Goal: Find specific page/section: Find specific page/section

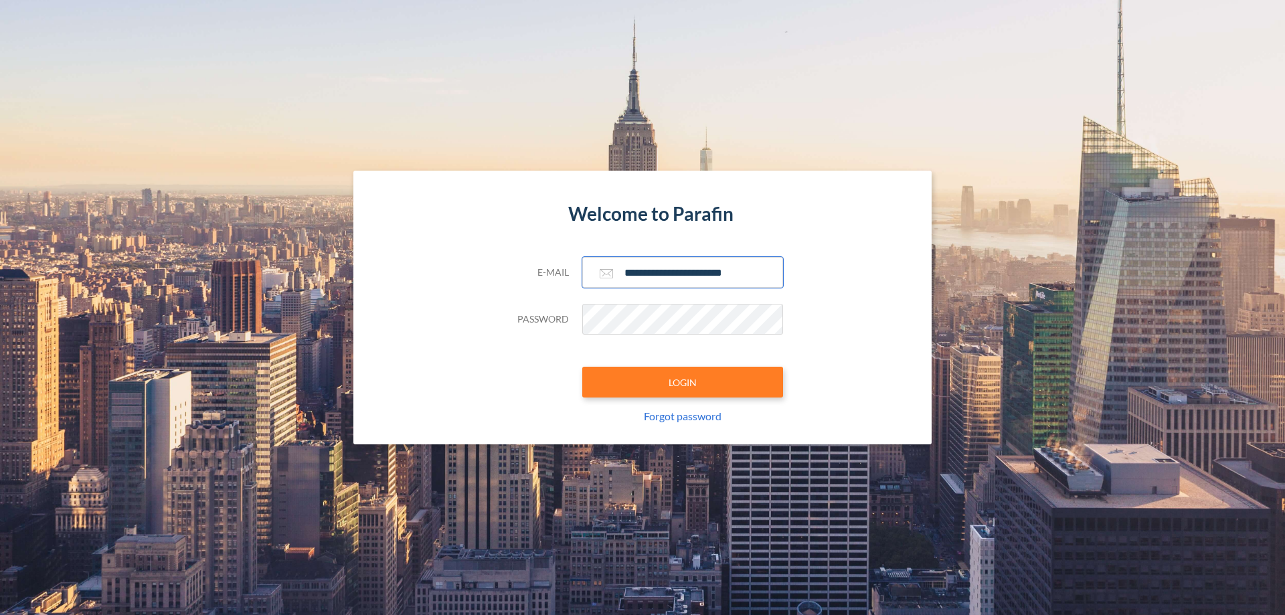
type input "**********"
click at [683, 382] on button "LOGIN" at bounding box center [682, 382] width 201 height 31
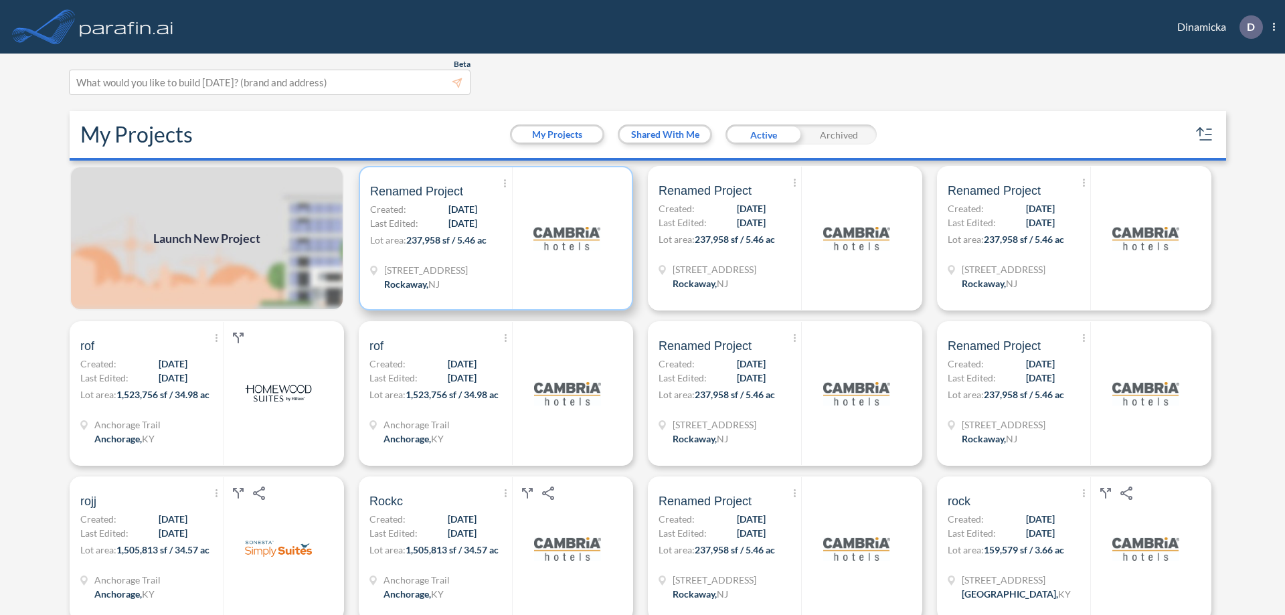
scroll to position [3, 0]
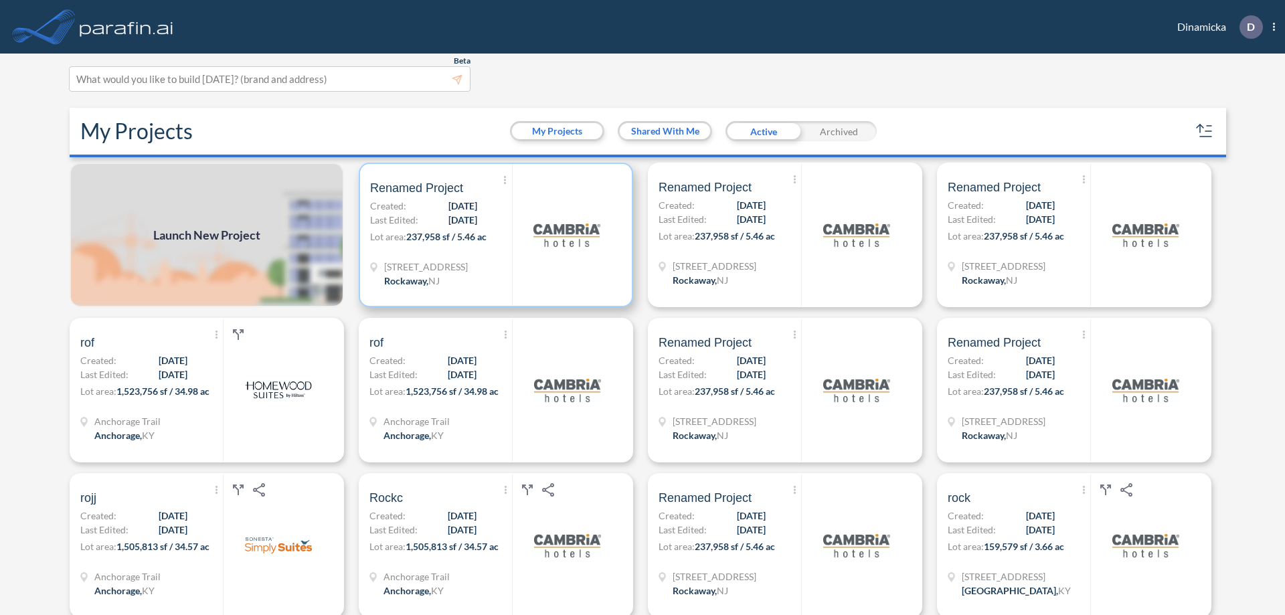
click at [493, 235] on p "Lot area: 237,958 sf / 5.46 ac" at bounding box center [441, 239] width 142 height 19
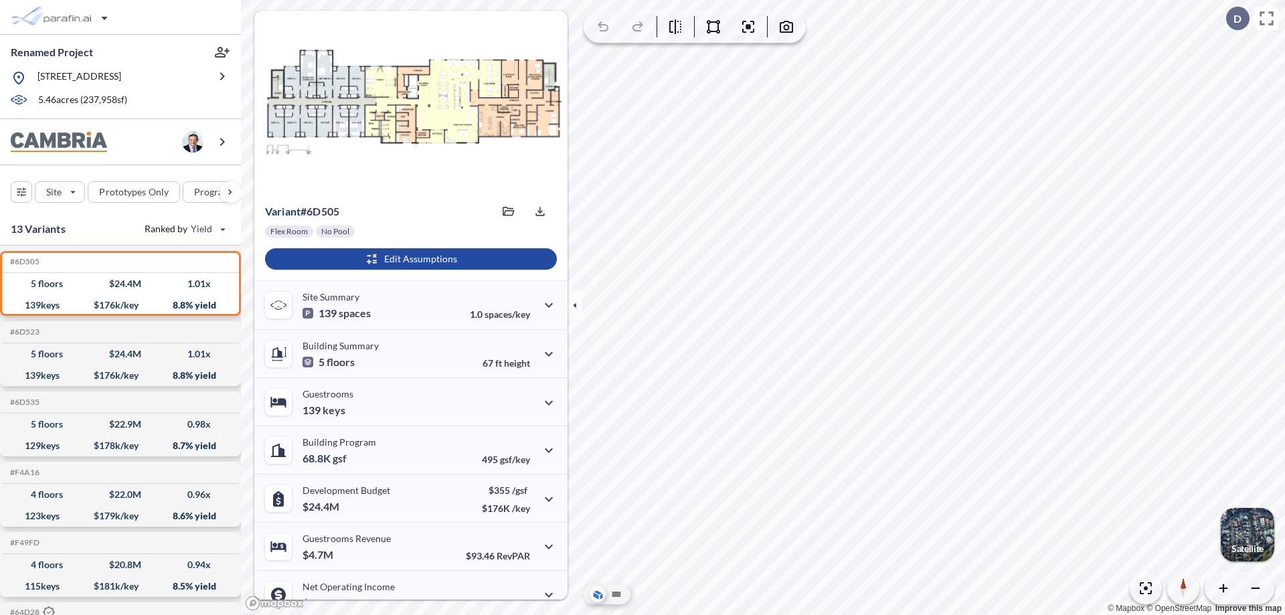
scroll to position [68, 0]
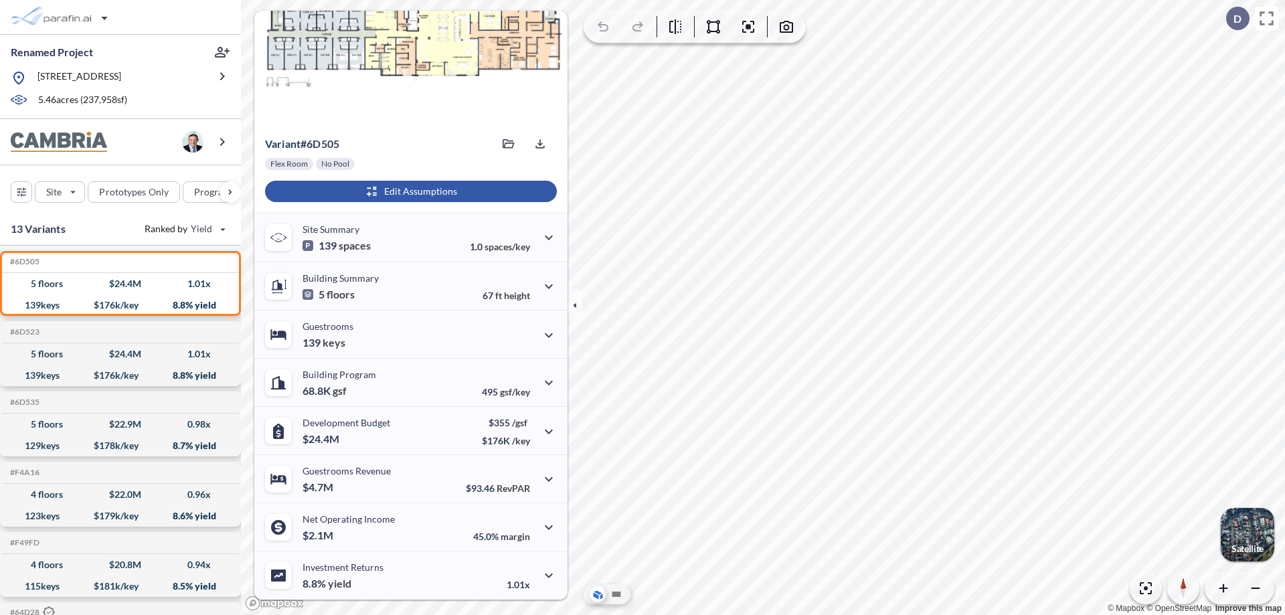
click at [409, 191] on div "button" at bounding box center [411, 191] width 292 height 21
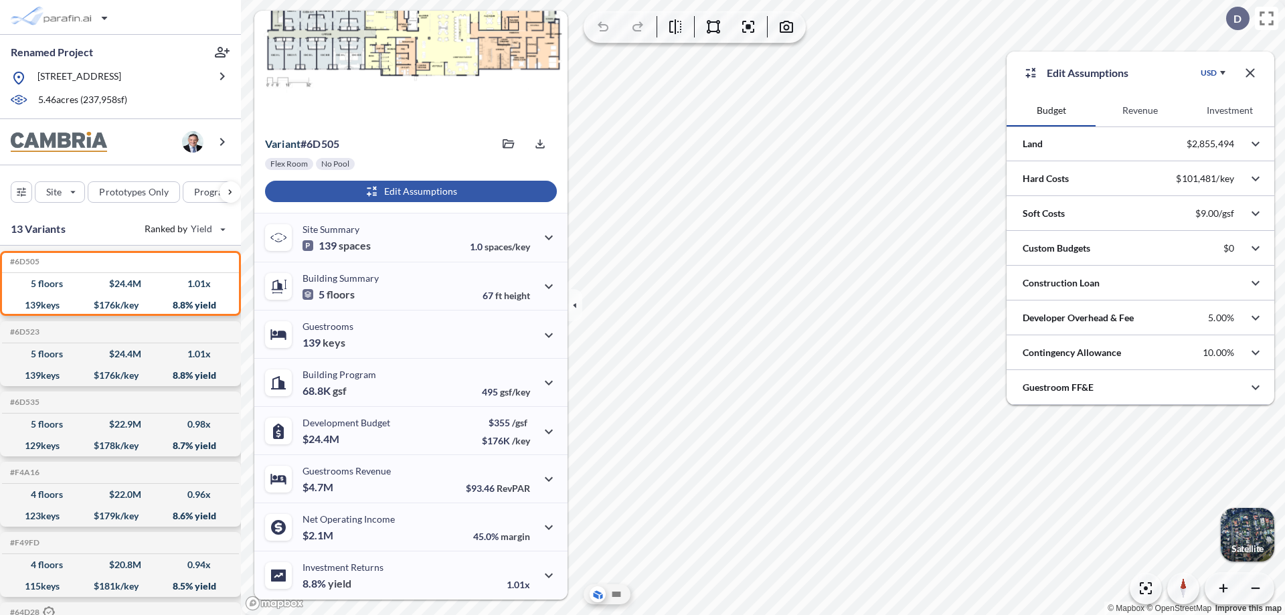
click at [1140, 110] on button "Revenue" at bounding box center [1140, 110] width 89 height 32
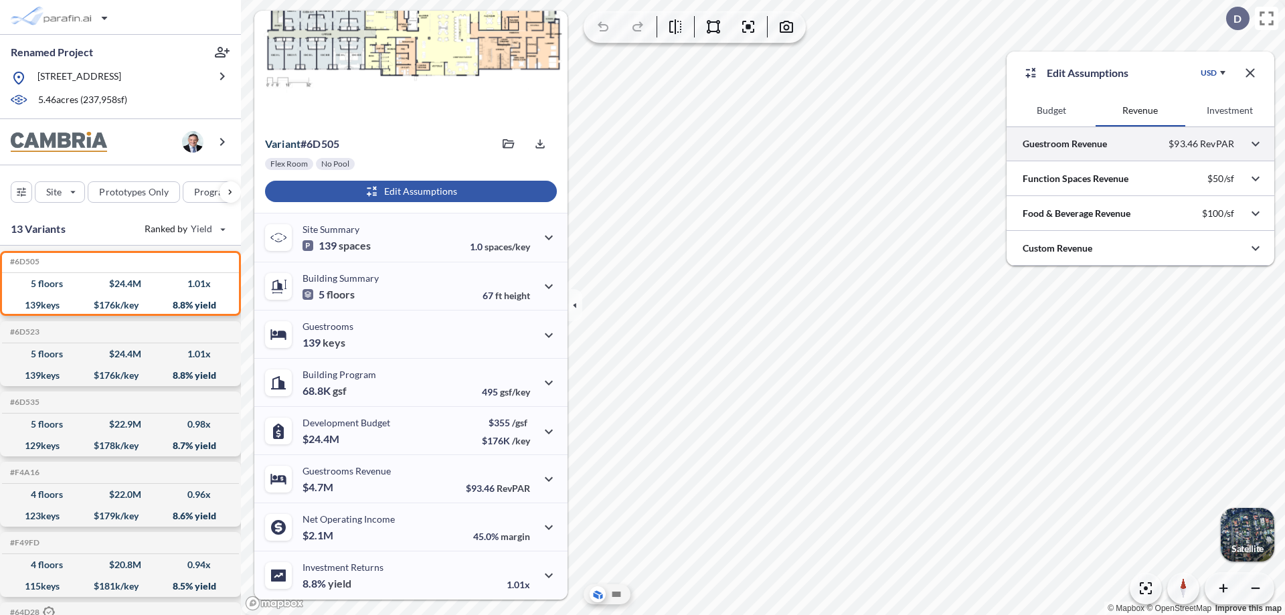
click at [1141, 144] on div at bounding box center [1141, 144] width 268 height 34
